Goal: Book appointment/travel/reservation

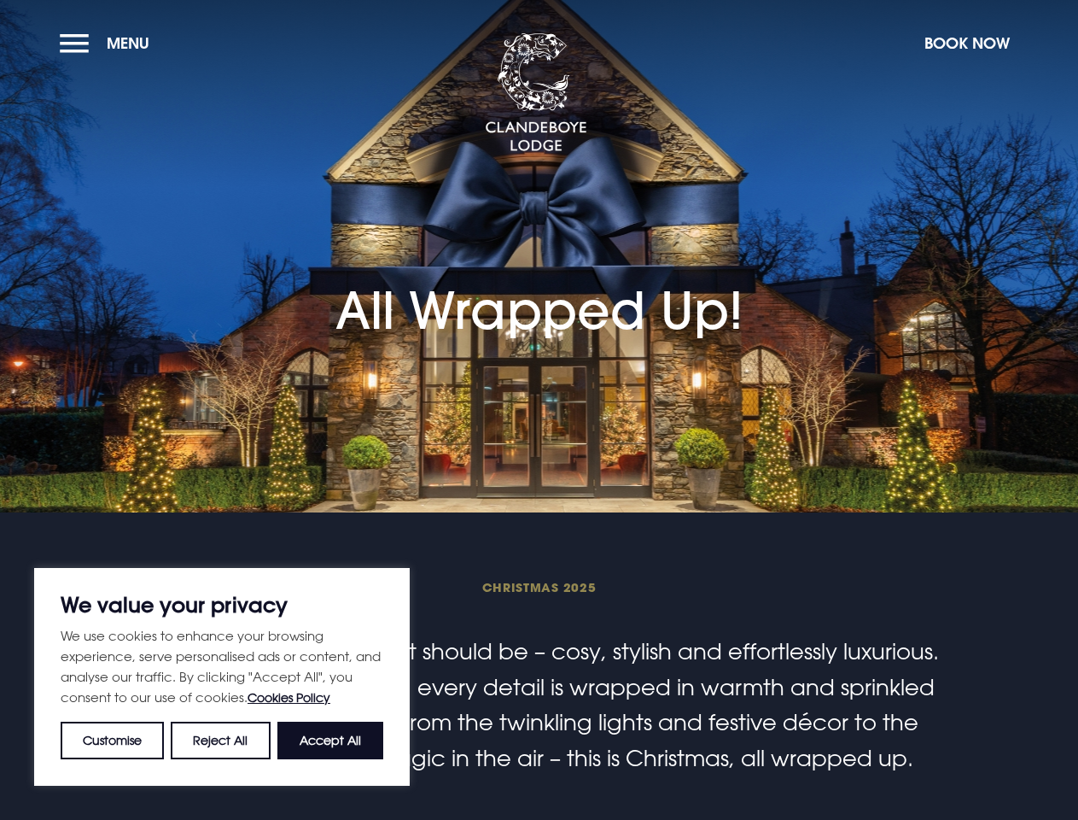
click at [539, 410] on section "All Wrapped Up!" at bounding box center [539, 256] width 1078 height 512
click at [113, 740] on button "Customise" at bounding box center [112, 741] width 103 height 38
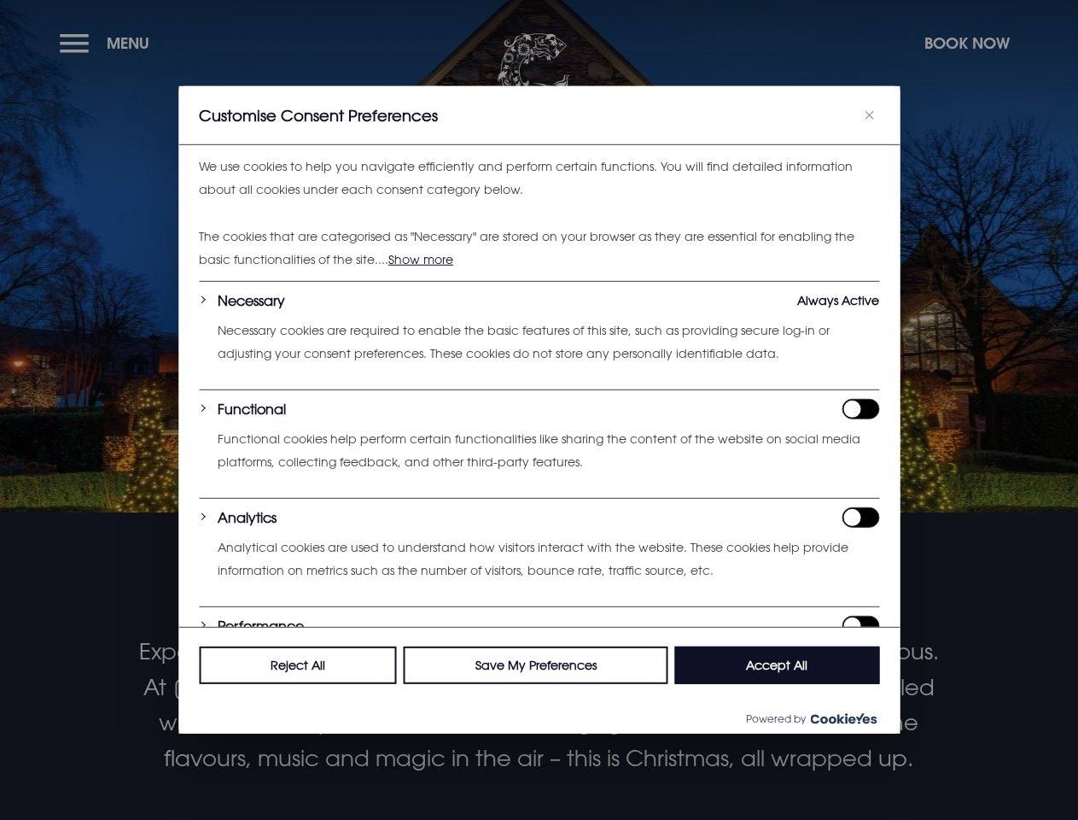
click at [221, 740] on div at bounding box center [539, 410] width 1078 height 820
click at [330, 145] on div "Customise Consent Preferences" at bounding box center [539, 115] width 722 height 59
click at [108, 43] on div at bounding box center [539, 410] width 1078 height 820
click at [967, 43] on div at bounding box center [539, 410] width 1078 height 820
